Goal: Task Accomplishment & Management: Use online tool/utility

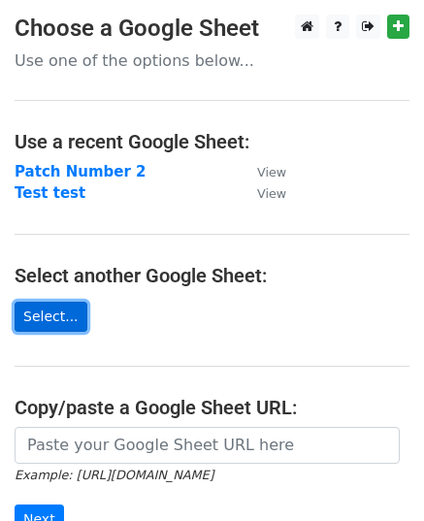
click at [56, 317] on link "Select..." at bounding box center [51, 317] width 73 height 30
click at [54, 321] on link "Select..." at bounding box center [51, 317] width 73 height 30
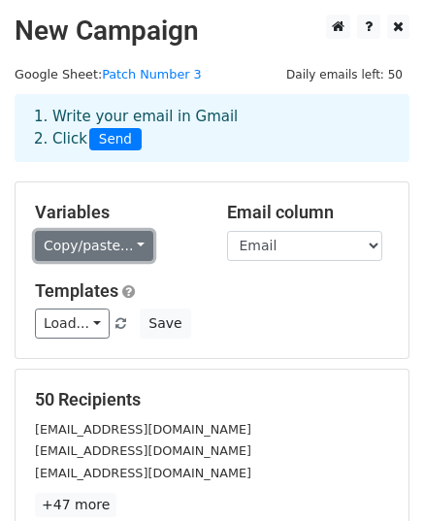
click at [95, 251] on link "Copy/paste..." at bounding box center [94, 246] width 118 height 30
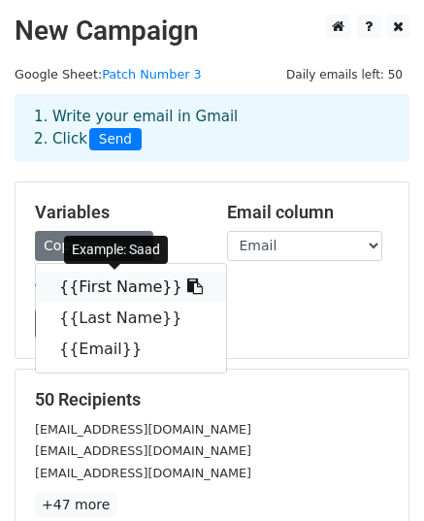
click at [105, 290] on link "{{First Name}}" at bounding box center [131, 287] width 190 height 31
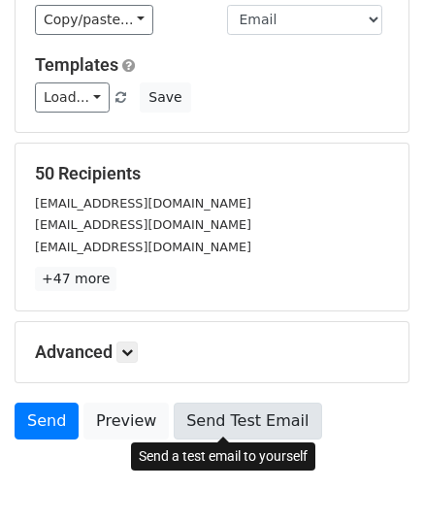
scroll to position [291, 0]
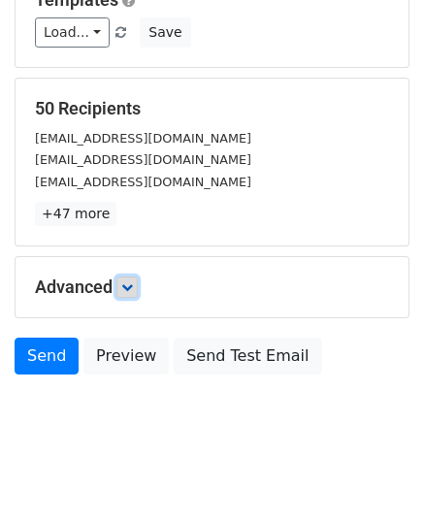
click at [132, 288] on icon at bounding box center [127, 287] width 12 height 12
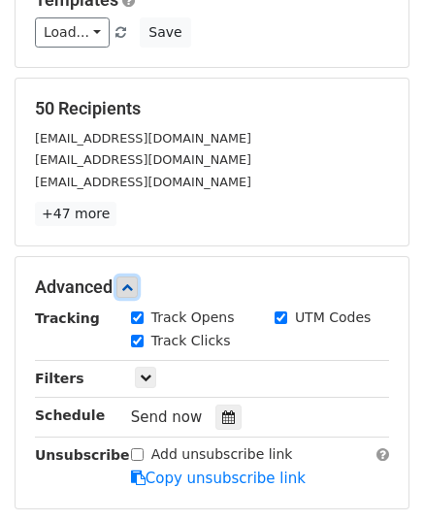
click at [130, 282] on icon at bounding box center [127, 287] width 12 height 12
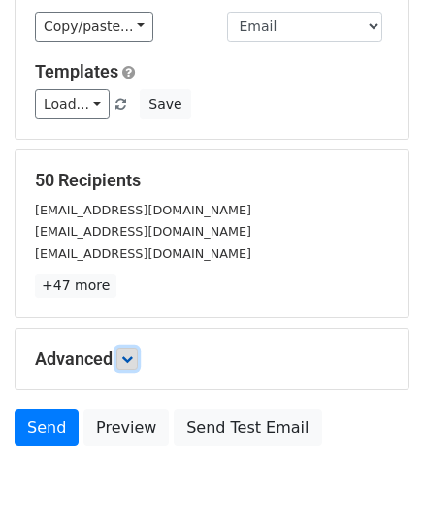
scroll to position [0, 0]
